Goal: Information Seeking & Learning: Learn about a topic

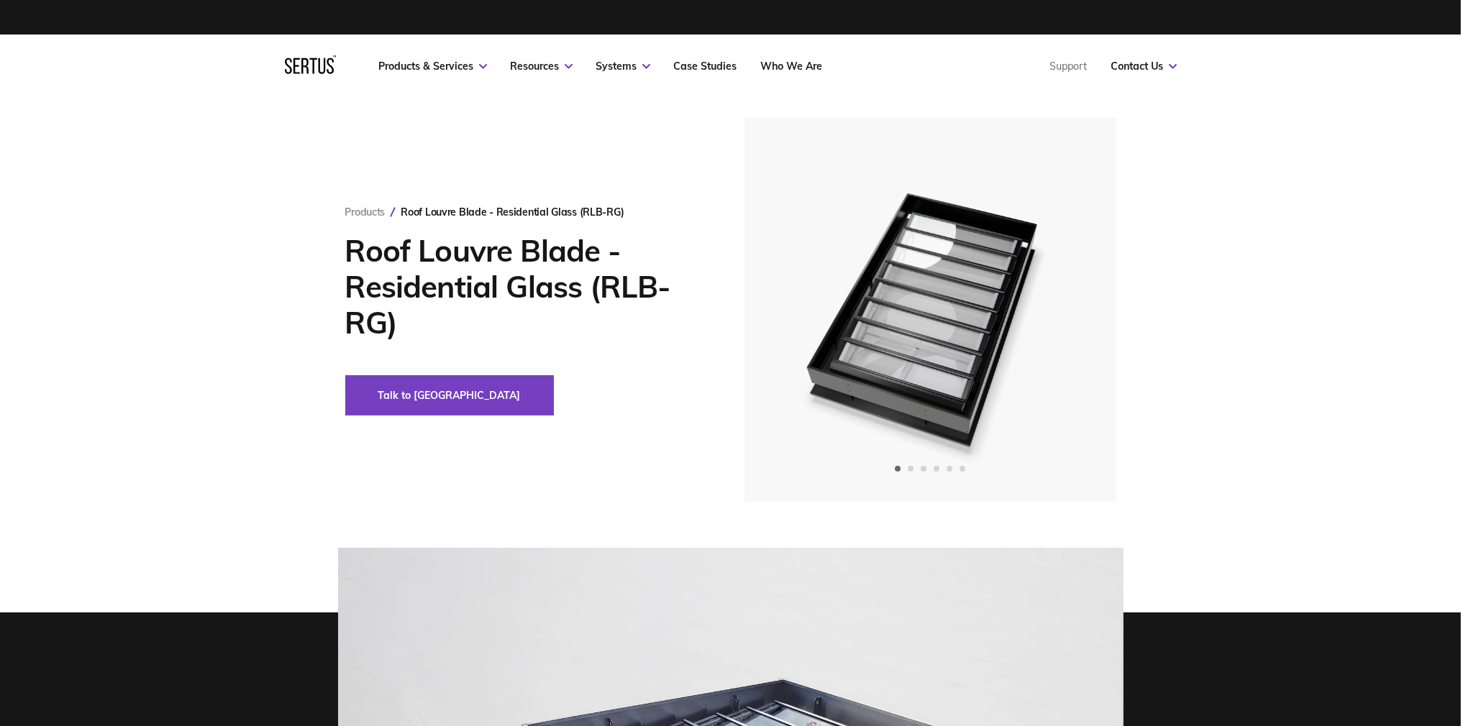
scroll to position [363, 0]
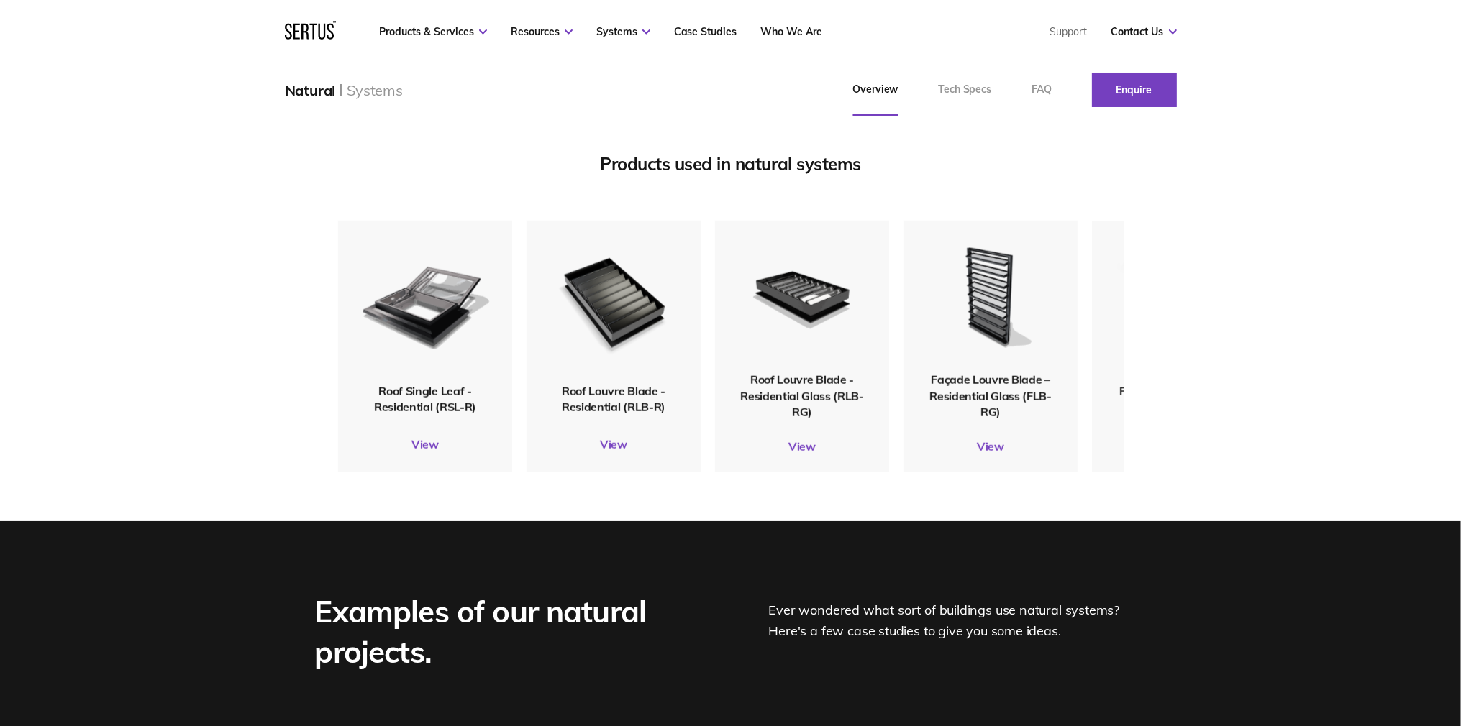
scroll to position [1743, 0]
click at [1207, 214] on div "Products used in natural systems Roof Single Leaf - Residential (RSL-R) View Ro…" at bounding box center [730, 309] width 1461 height 426
click at [1300, 183] on div "Products used in natural systems Roof Single Leaf - Residential (RSL-R) View Ro…" at bounding box center [730, 309] width 1461 height 426
click at [1360, 366] on div "Products used in natural systems Roof Single Leaf - Residential (RSL-R) View Ro…" at bounding box center [730, 309] width 1461 height 426
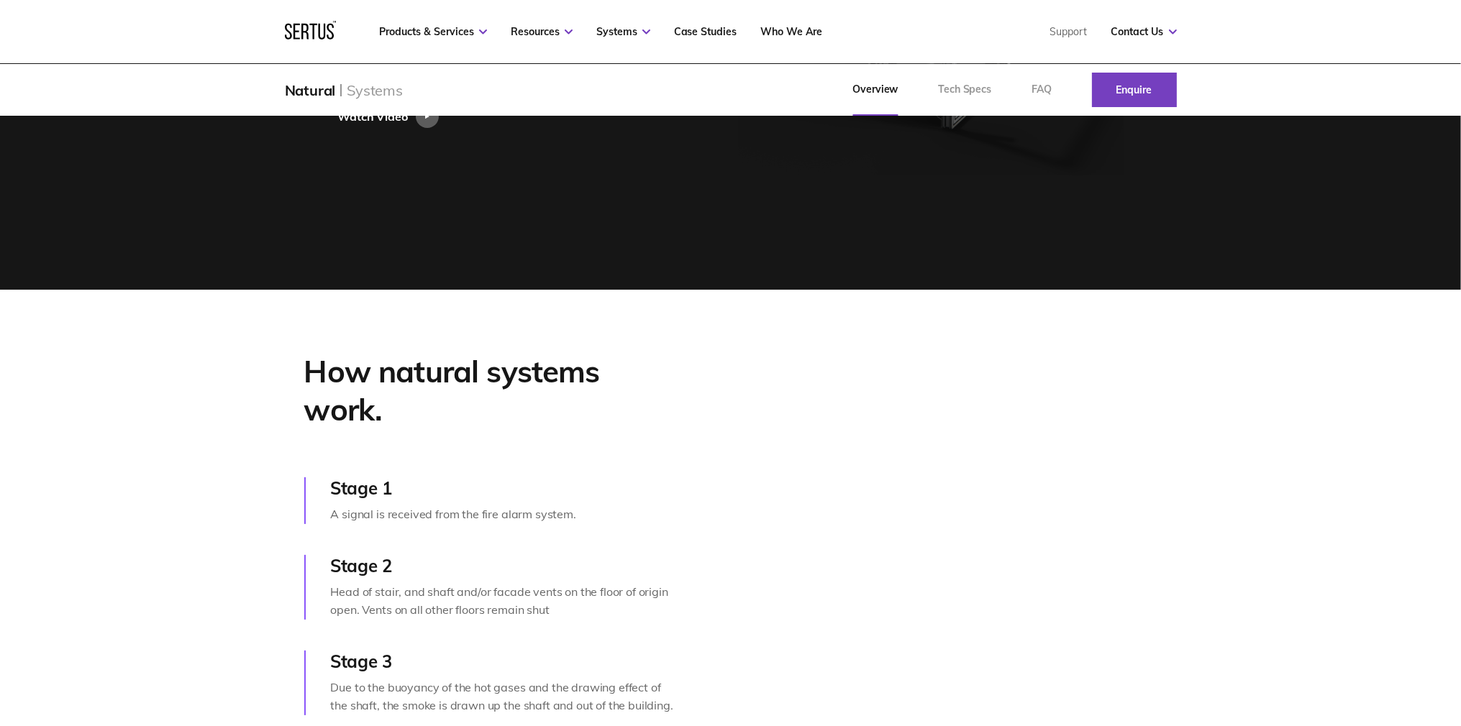
scroll to position [653, 0]
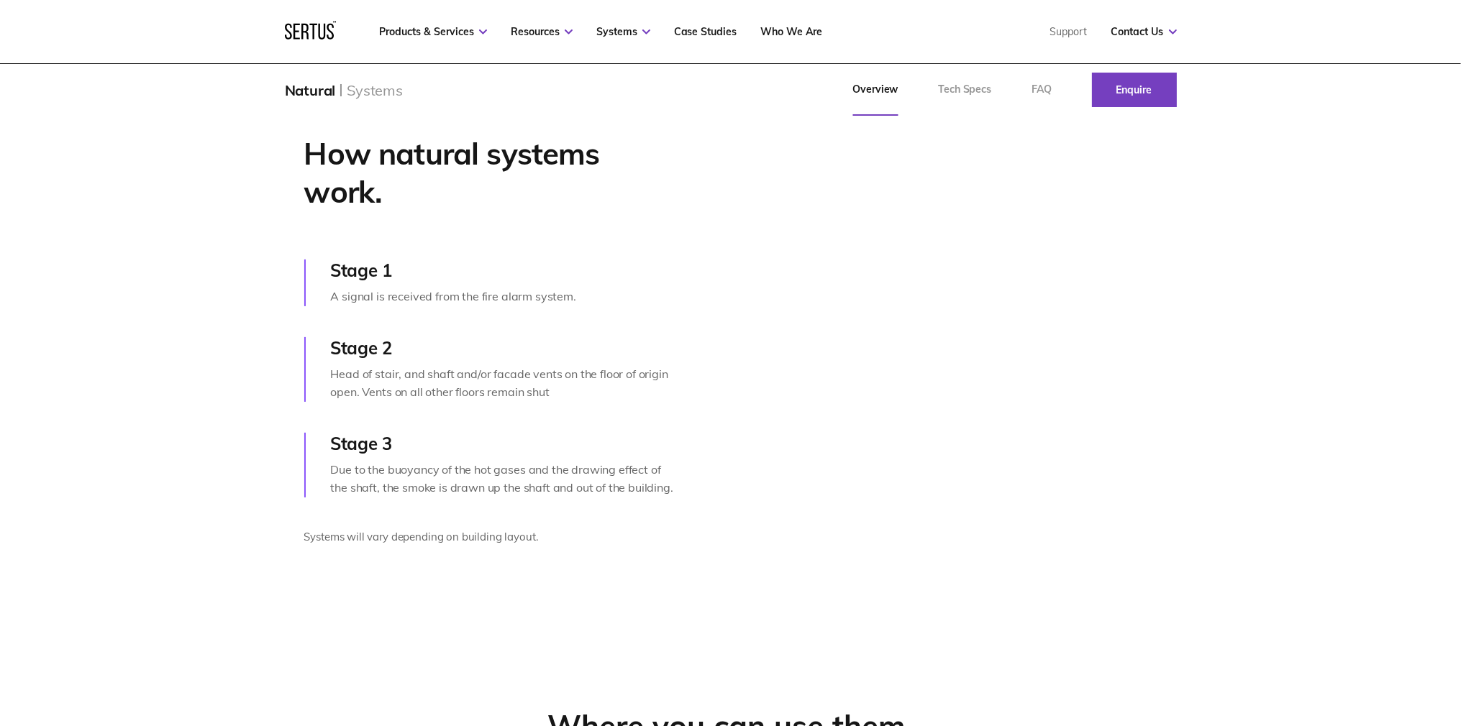
click at [528, 402] on div "Head of stair, and shaft and/or facade vents on the floor of origin open. Vents…" at bounding box center [504, 383] width 347 height 37
click at [1013, 294] on video at bounding box center [1156, 348] width 479 height 240
click at [521, 402] on div "Head of stair, and shaft and/or facade vents on the floor of origin open. Vents…" at bounding box center [504, 383] width 347 height 37
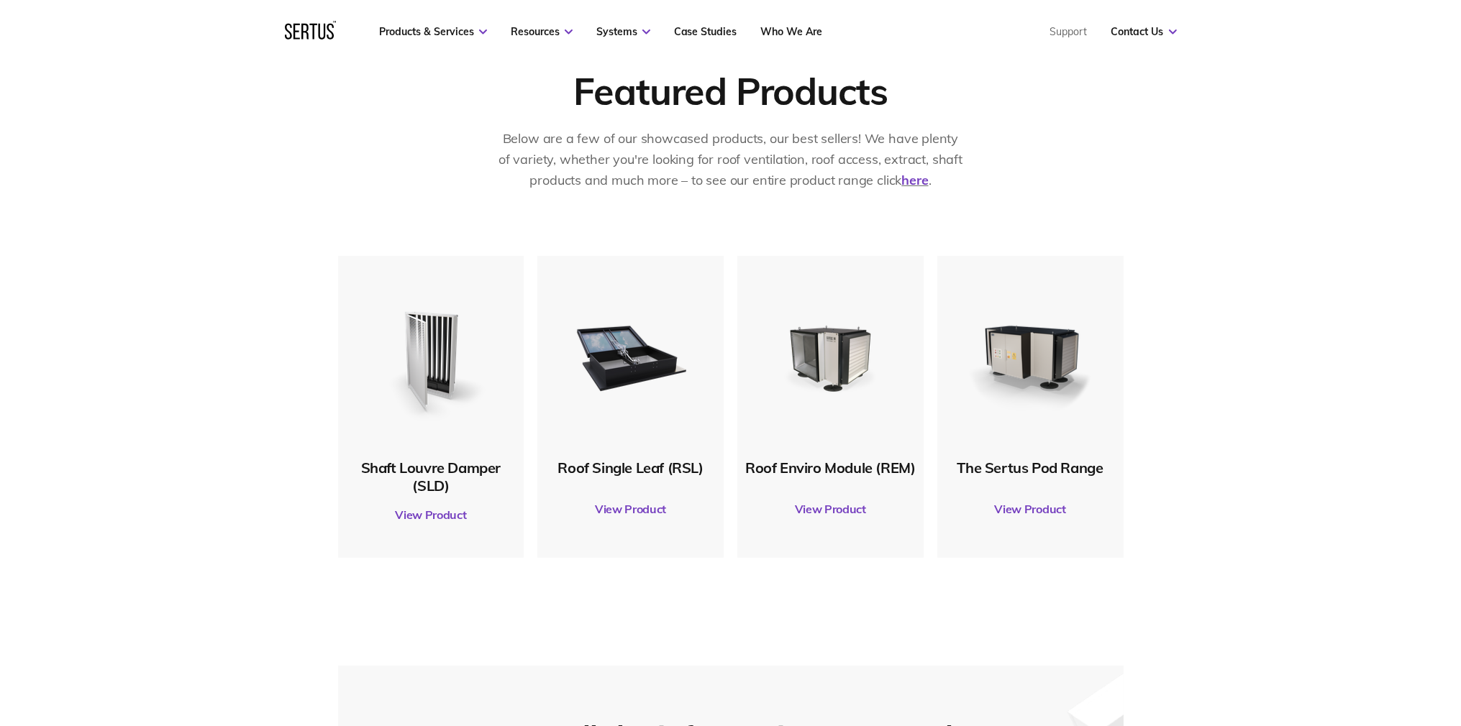
scroll to position [762, 0]
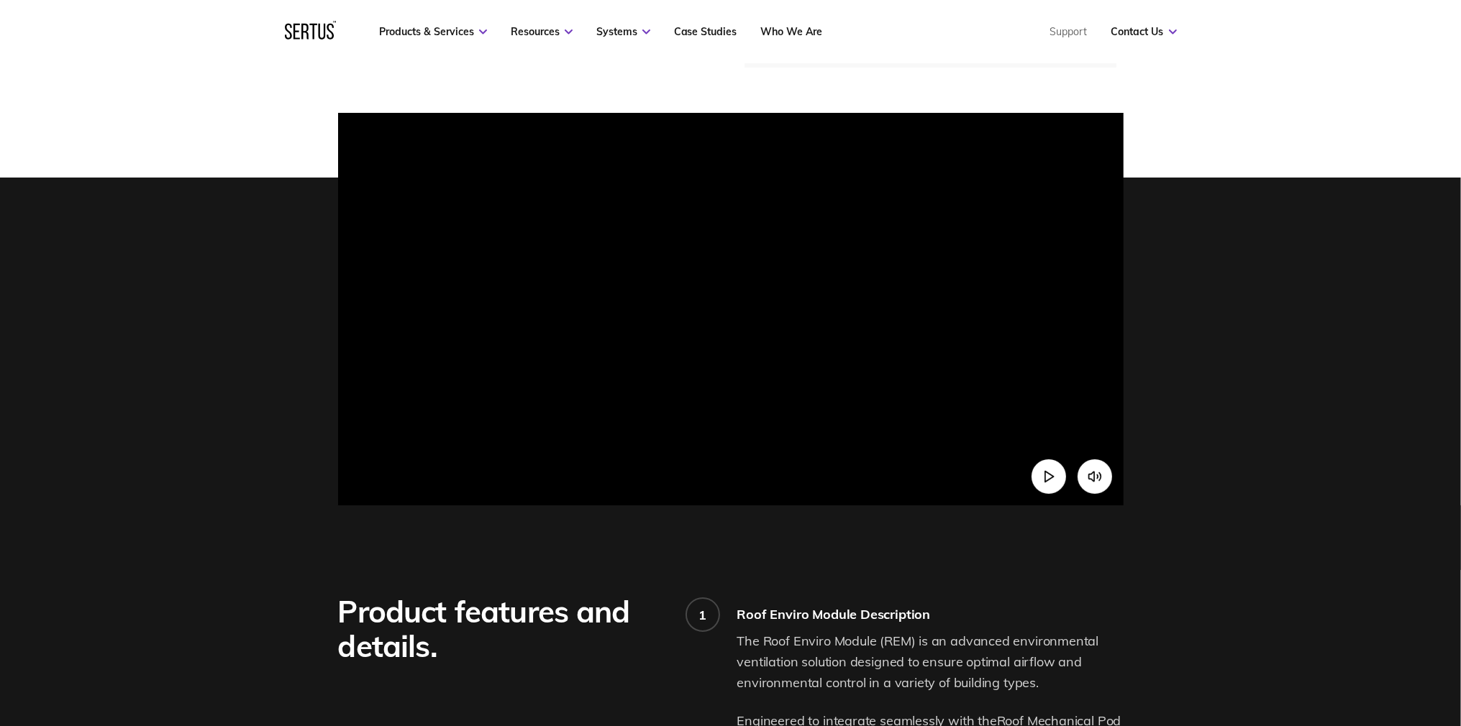
scroll to position [327, 0]
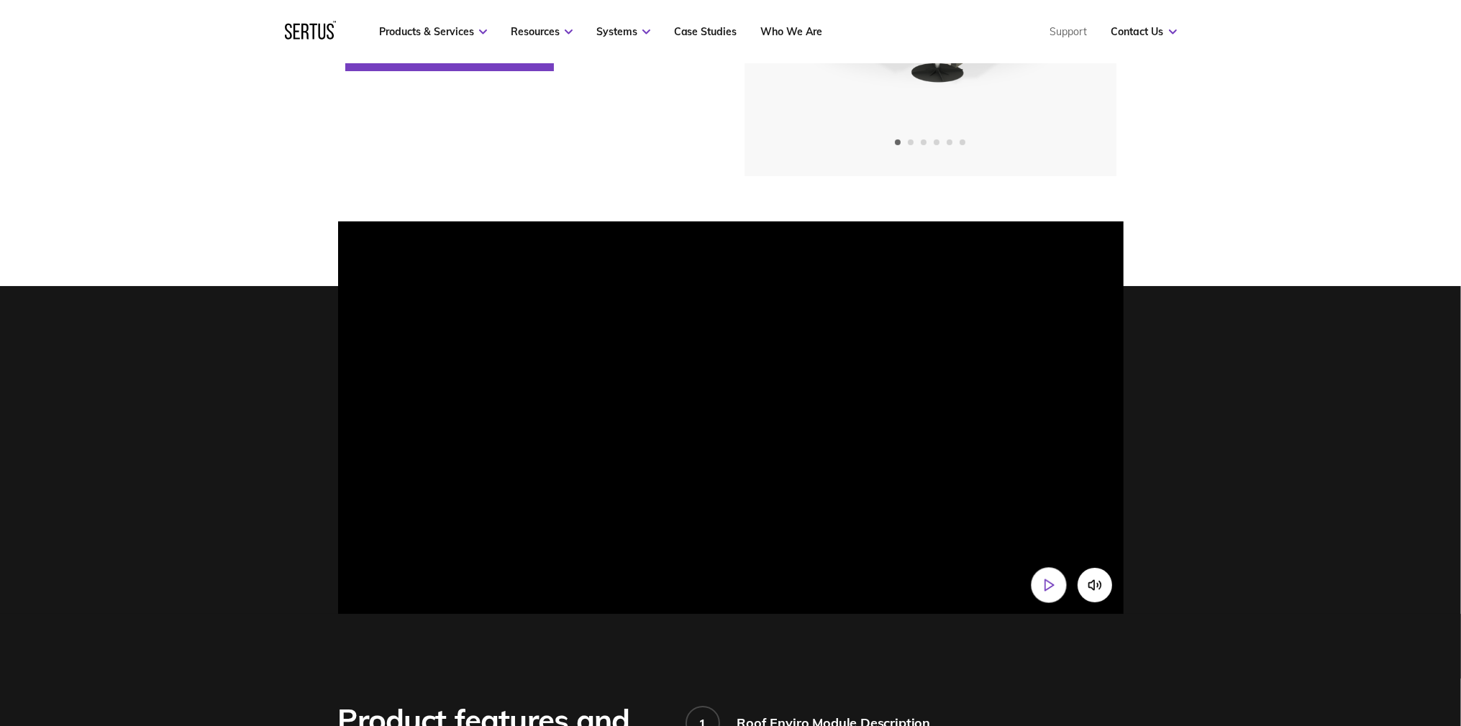
click at [1052, 593] on icon "Play video" at bounding box center [1048, 585] width 15 height 15
click at [1301, 448] on div at bounding box center [730, 418] width 1461 height 393
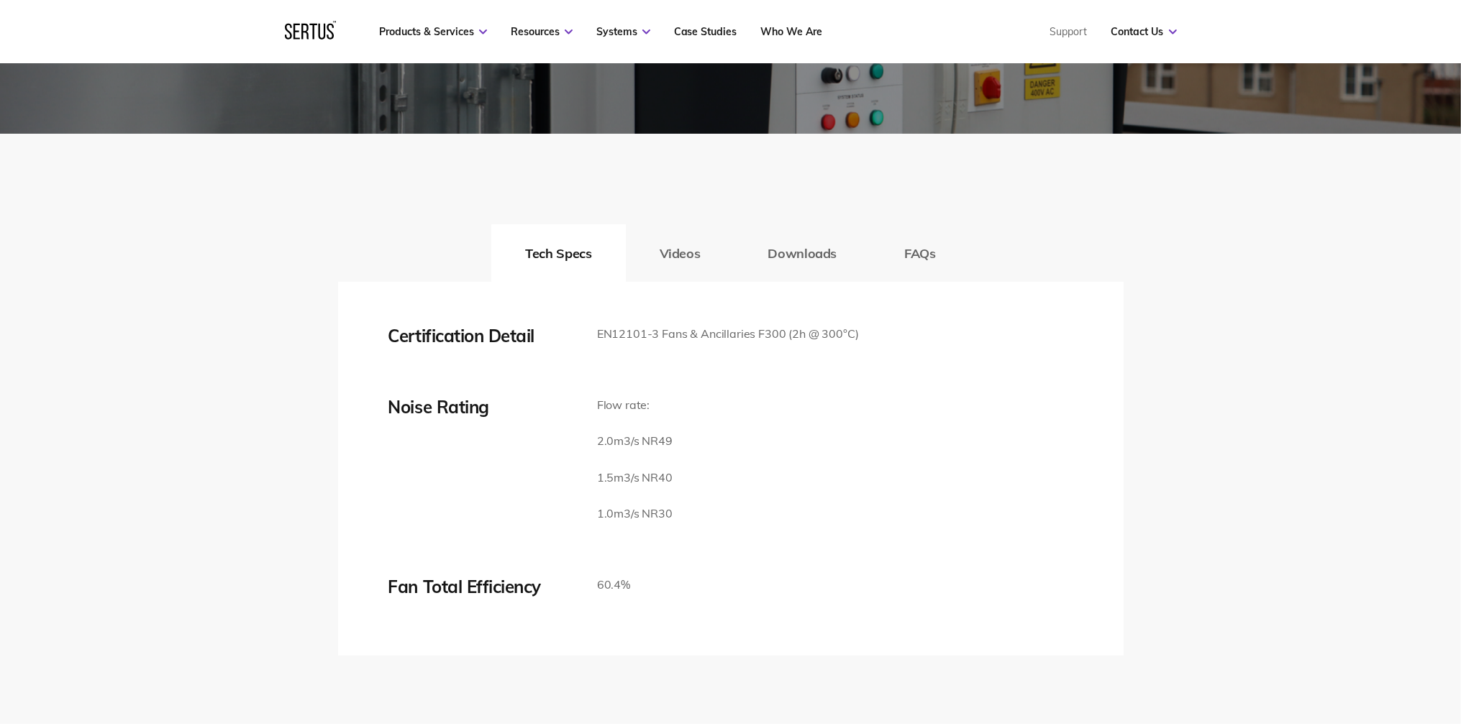
scroll to position [2505, 0]
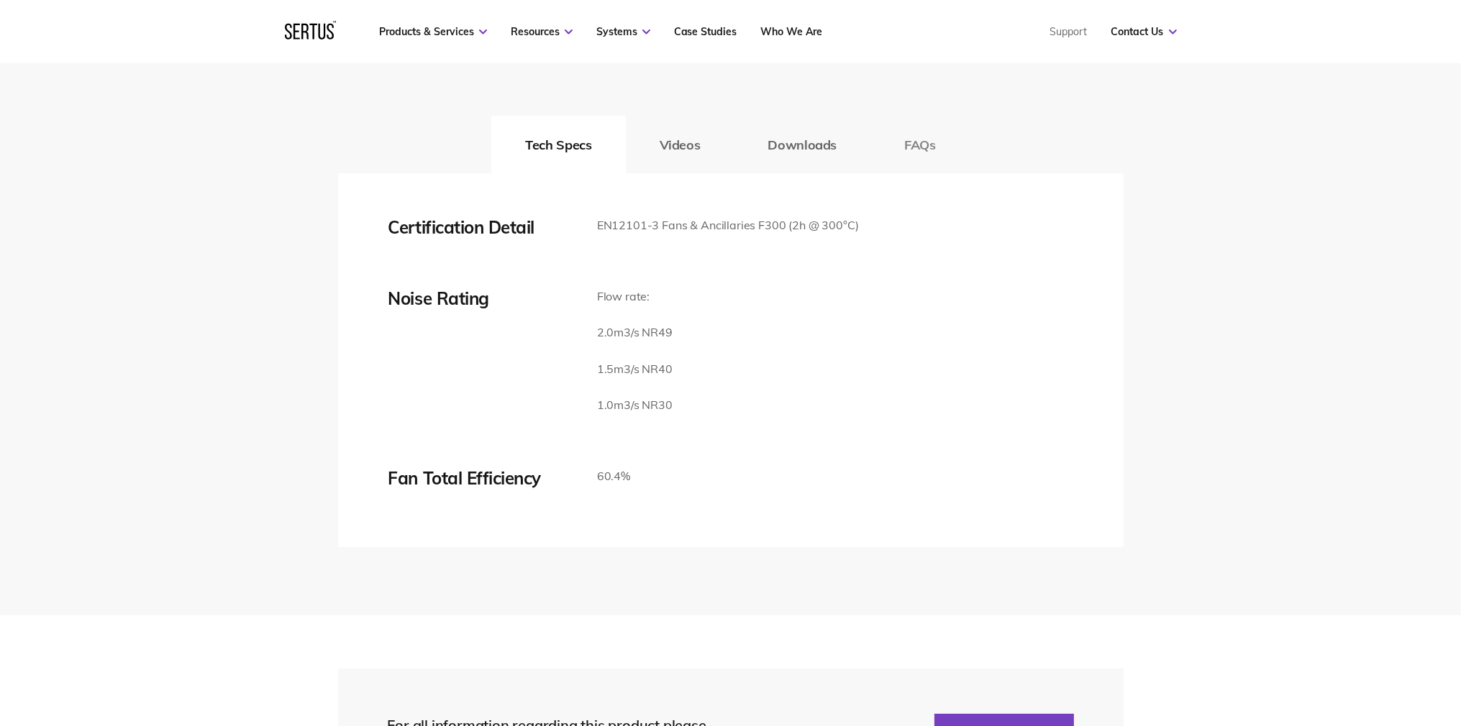
click at [958, 173] on button "FAQs" at bounding box center [919, 145] width 99 height 58
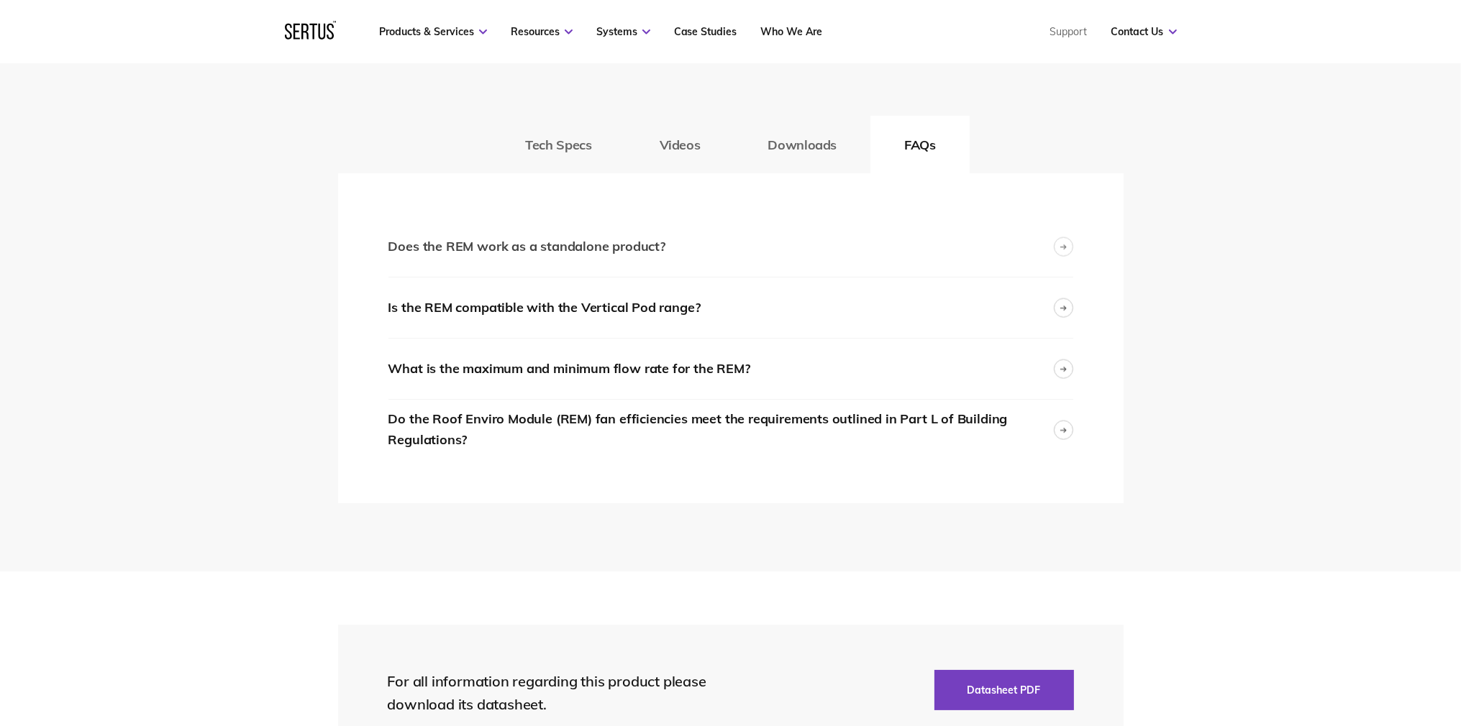
click at [962, 277] on div "Does the REM work as a standalone product?" at bounding box center [730, 246] width 685 height 60
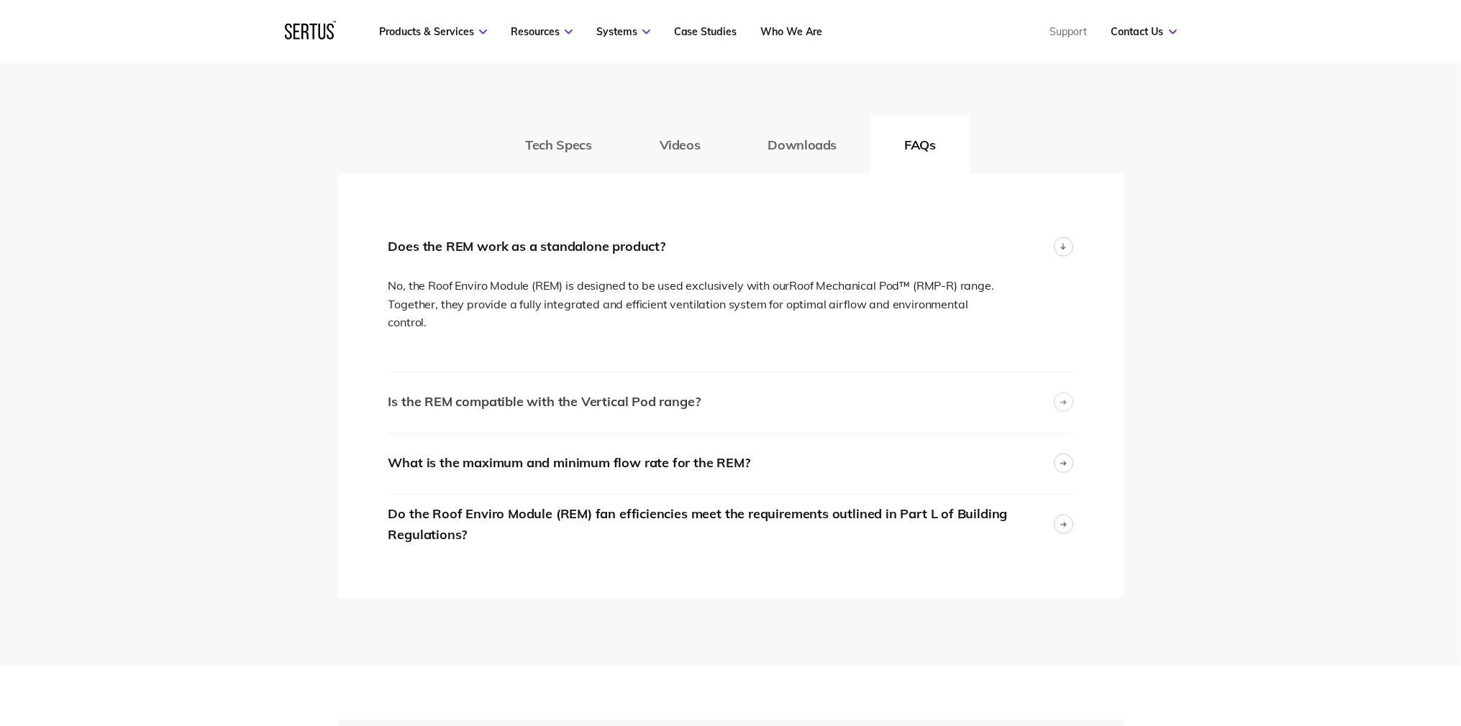
click at [735, 418] on div "Is the REM compatible with the Vertical Pod range?" at bounding box center [730, 403] width 685 height 60
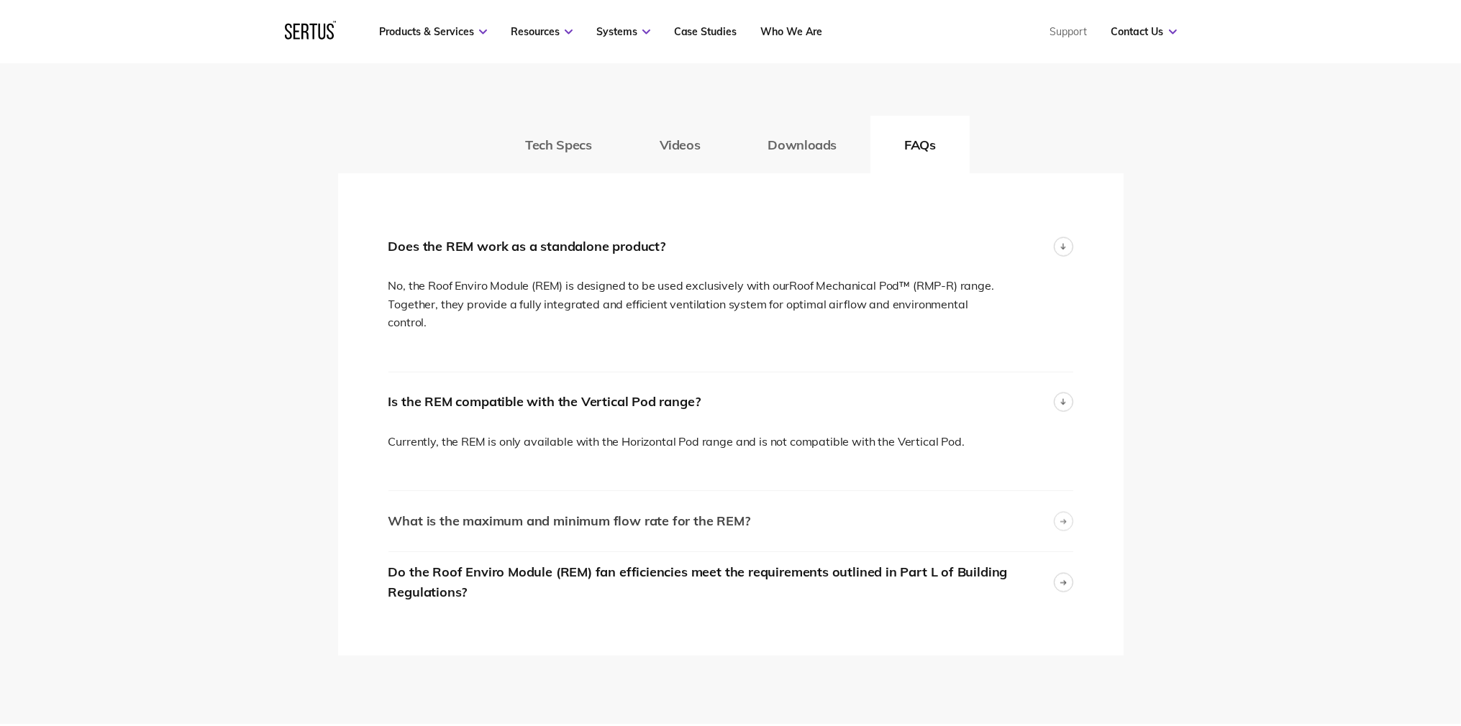
click at [783, 520] on div "What is the maximum and minimum flow rate for the REM?" at bounding box center [730, 521] width 685 height 60
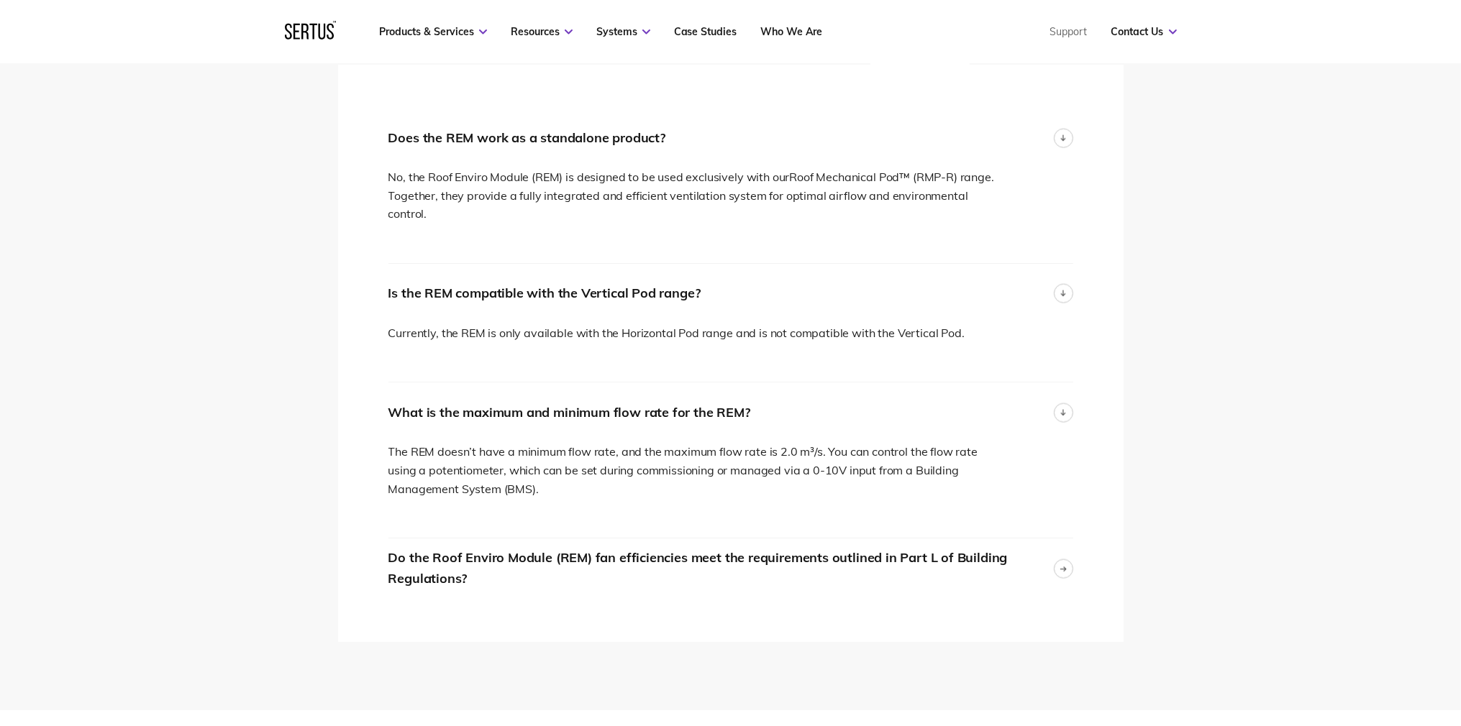
scroll to position [2723, 0]
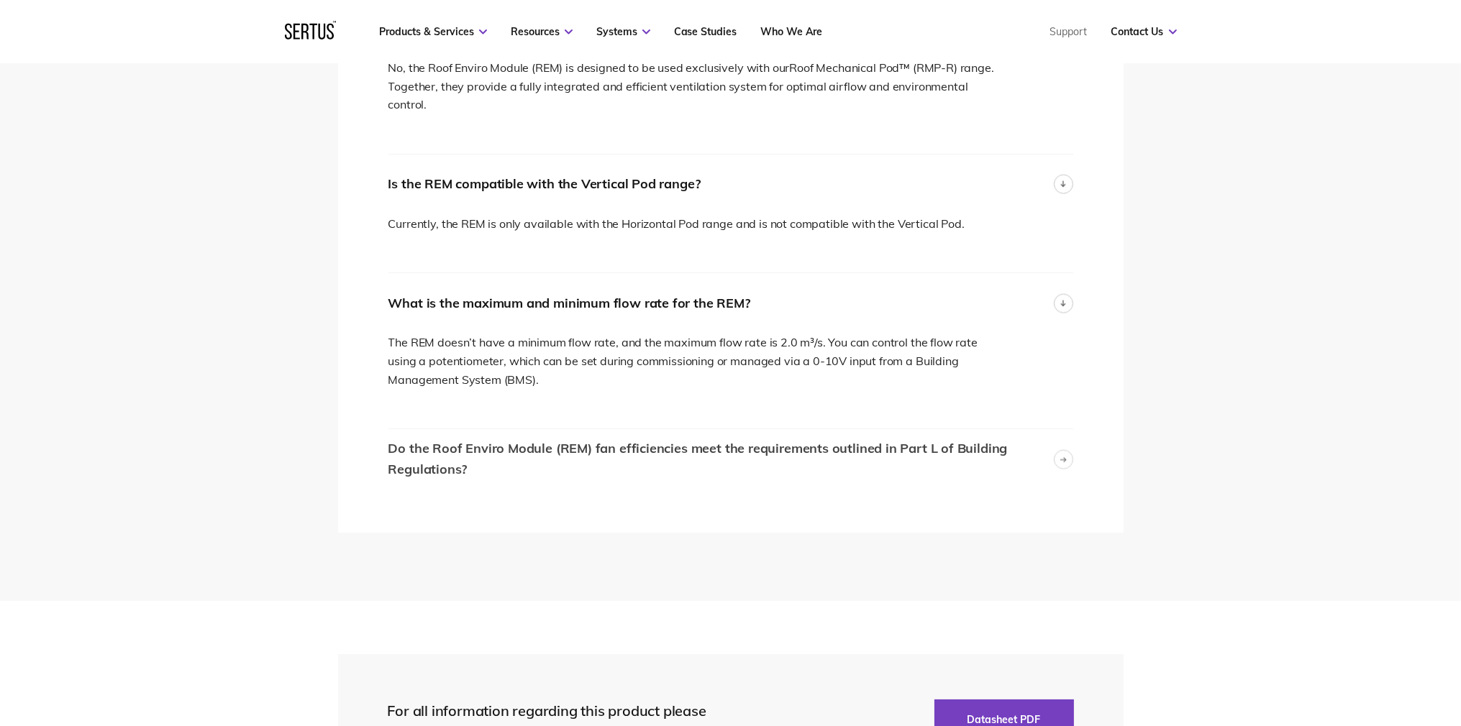
click at [780, 480] on div "Do the Roof Enviro Module (REM) fan efficiencies meet the requirements outlined…" at bounding box center [720, 460] width 665 height 42
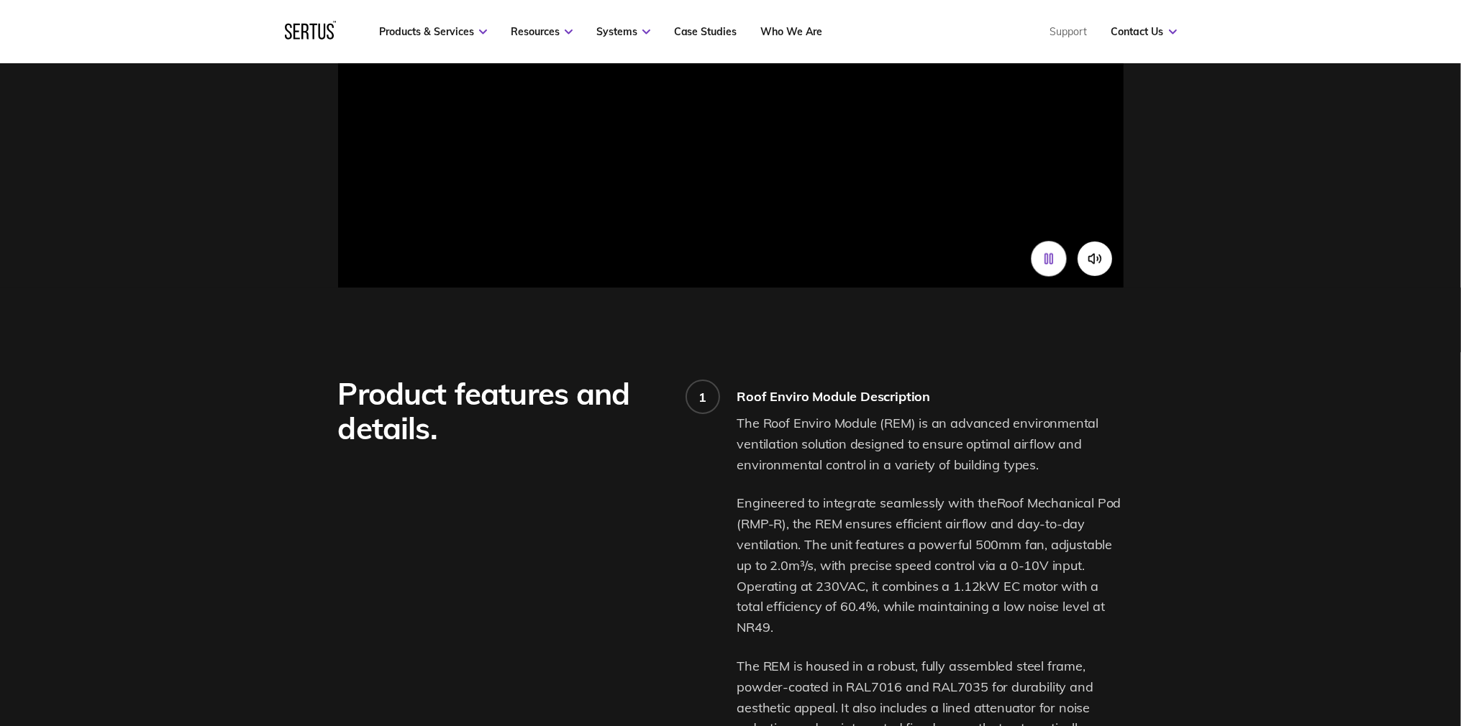
scroll to position [0, 0]
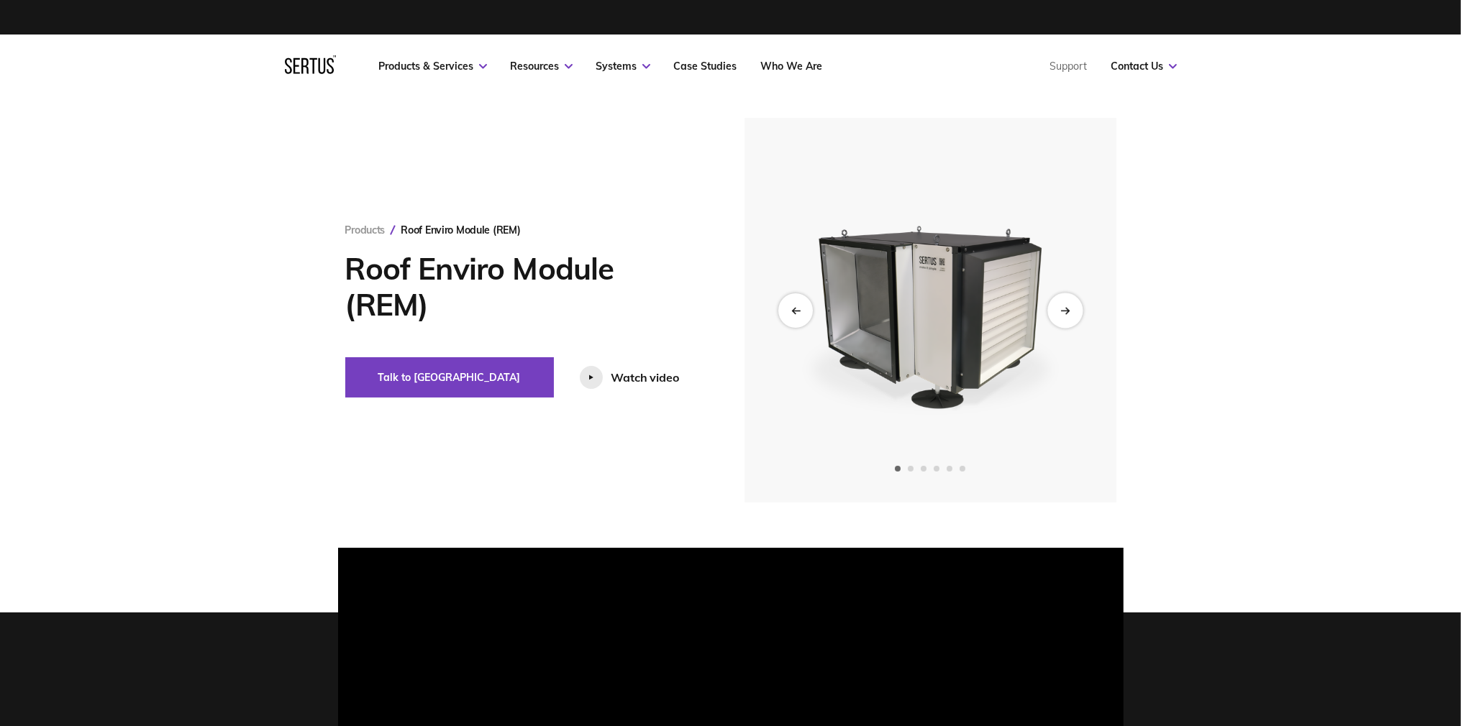
click at [1067, 311] on icon "Next slide" at bounding box center [1066, 310] width 3 height 6
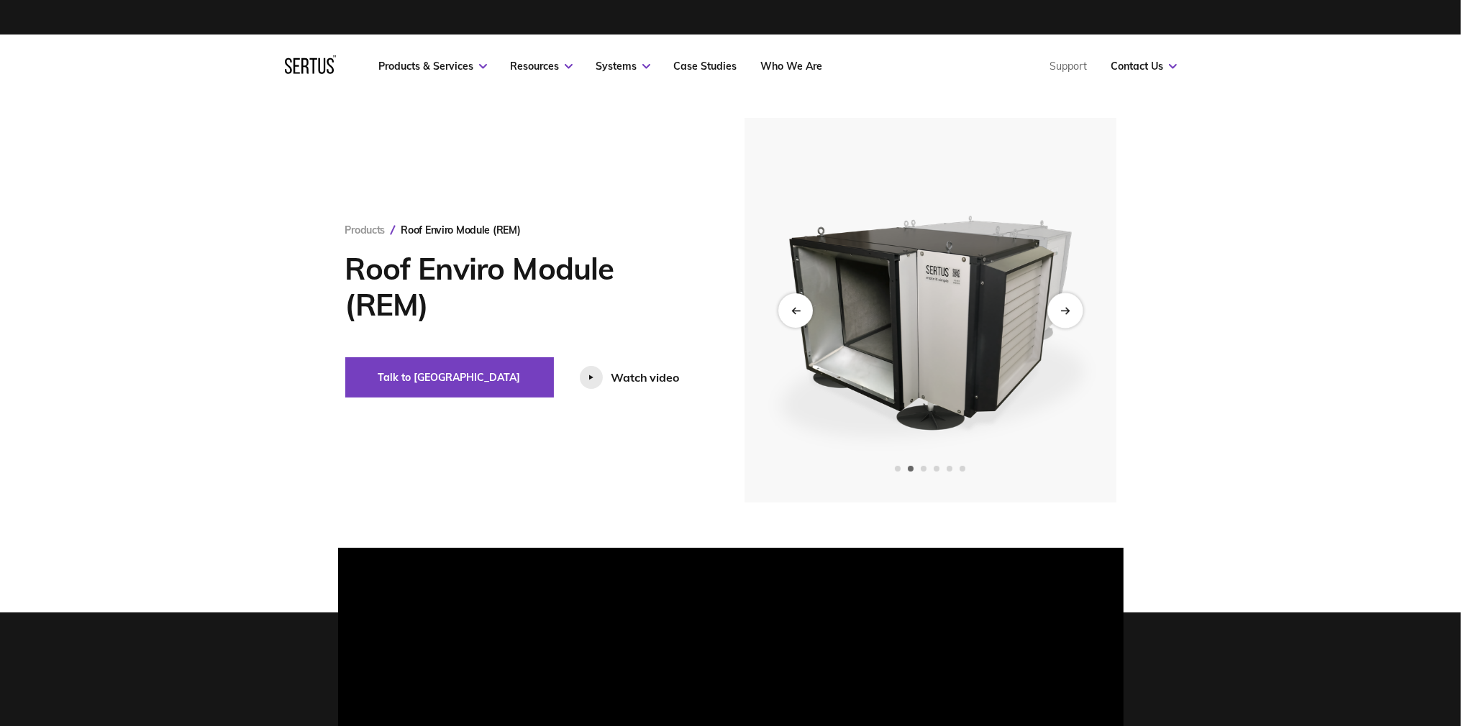
click at [1067, 311] on icon "Next slide" at bounding box center [1066, 310] width 3 height 6
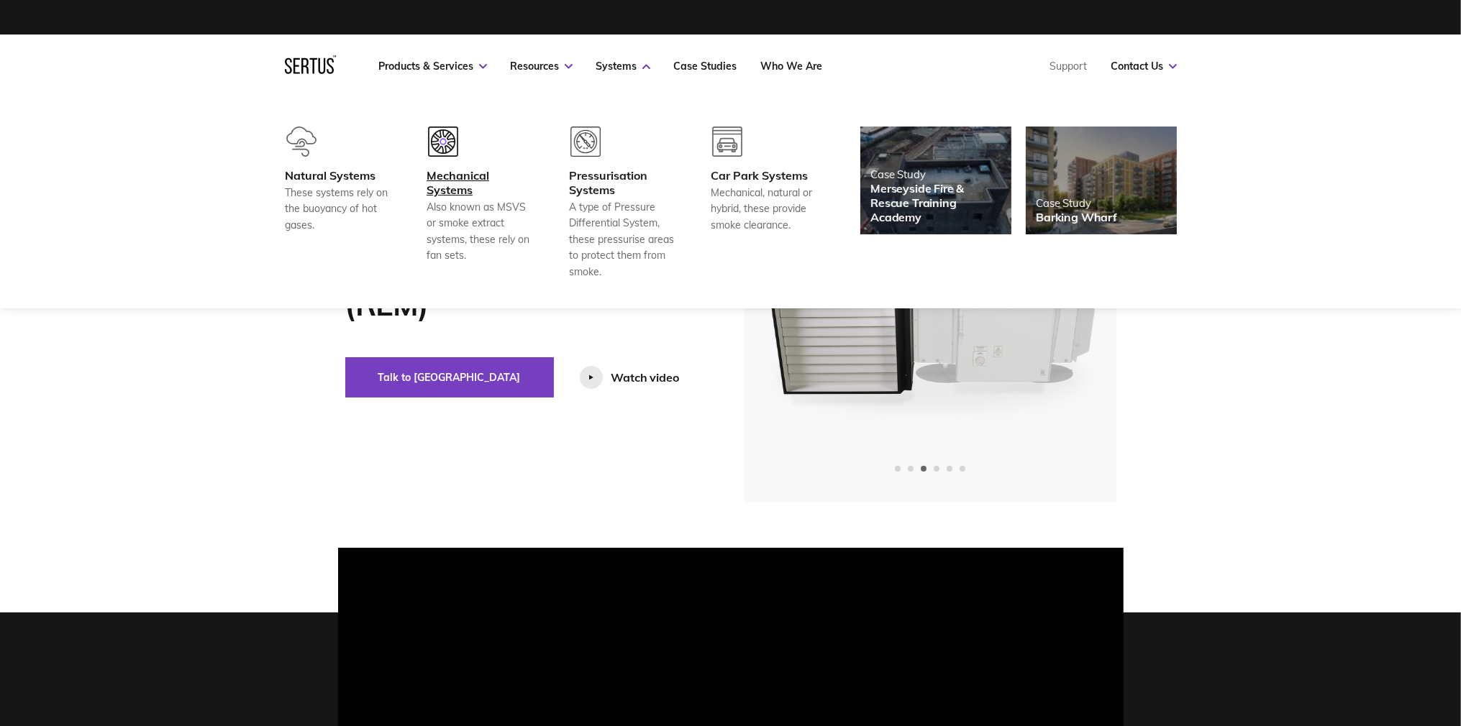
click at [463, 173] on div "Mechanical Systems" at bounding box center [480, 182] width 106 height 29
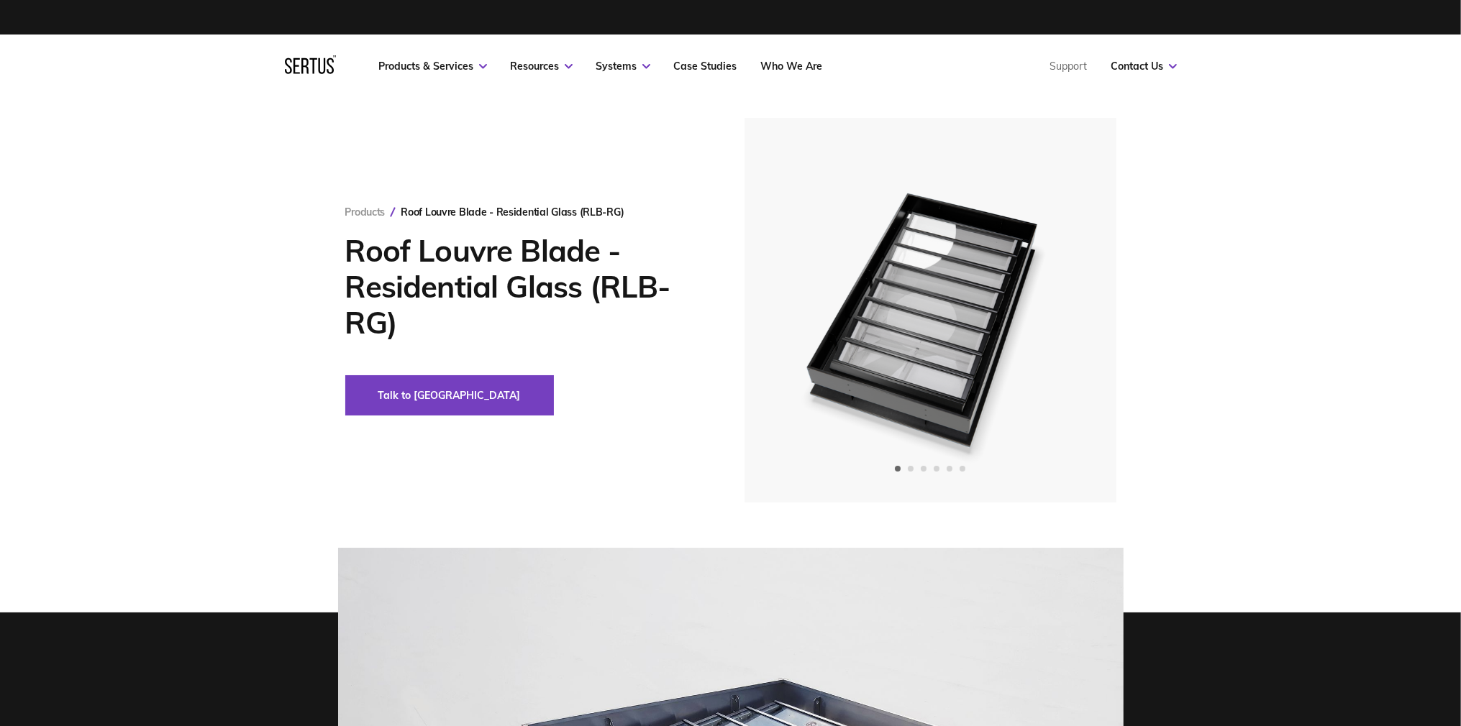
scroll to position [363, 0]
